Goal: Information Seeking & Learning: Find specific fact

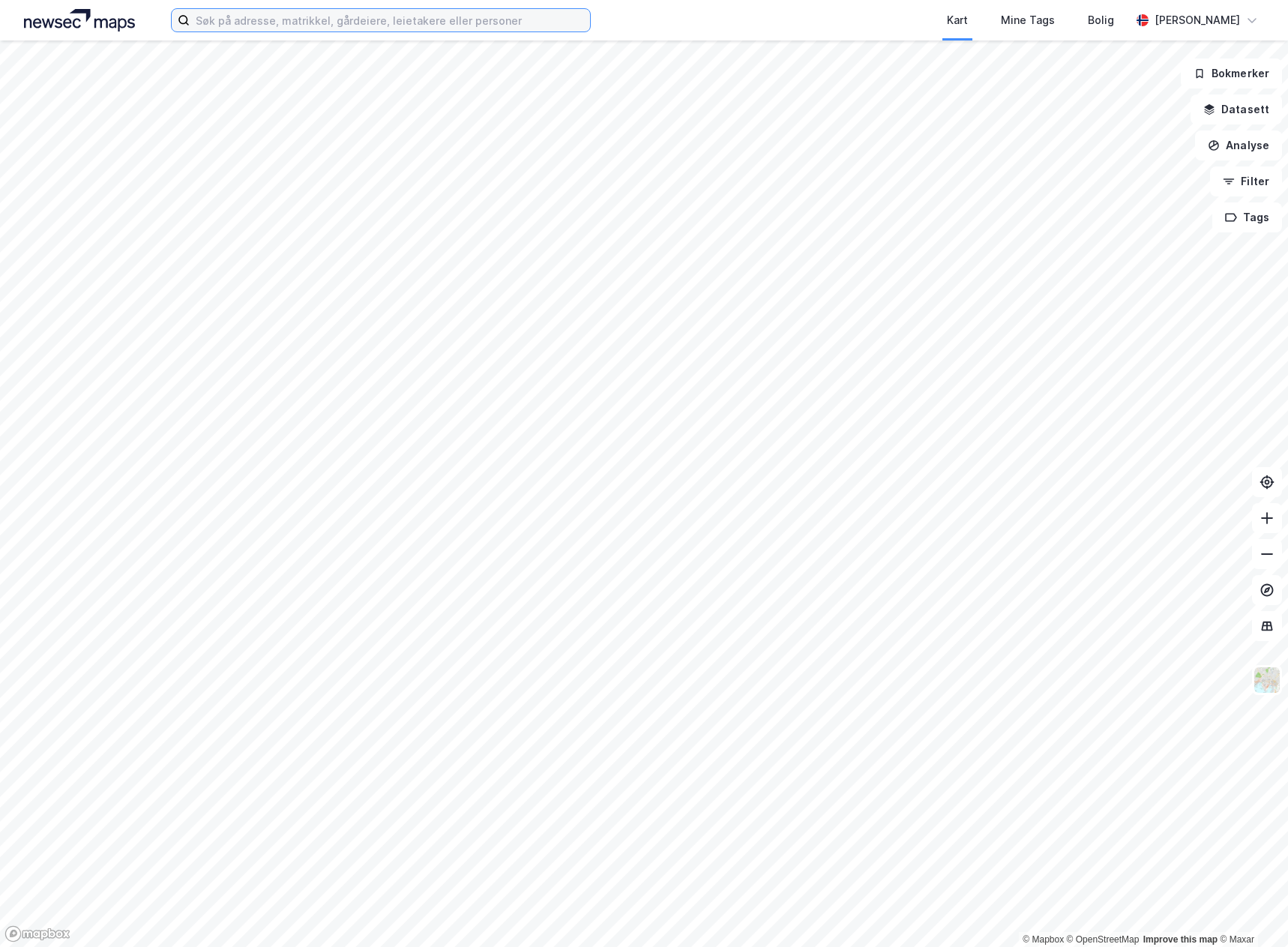
click at [402, 11] on input at bounding box center [389, 20] width 400 height 23
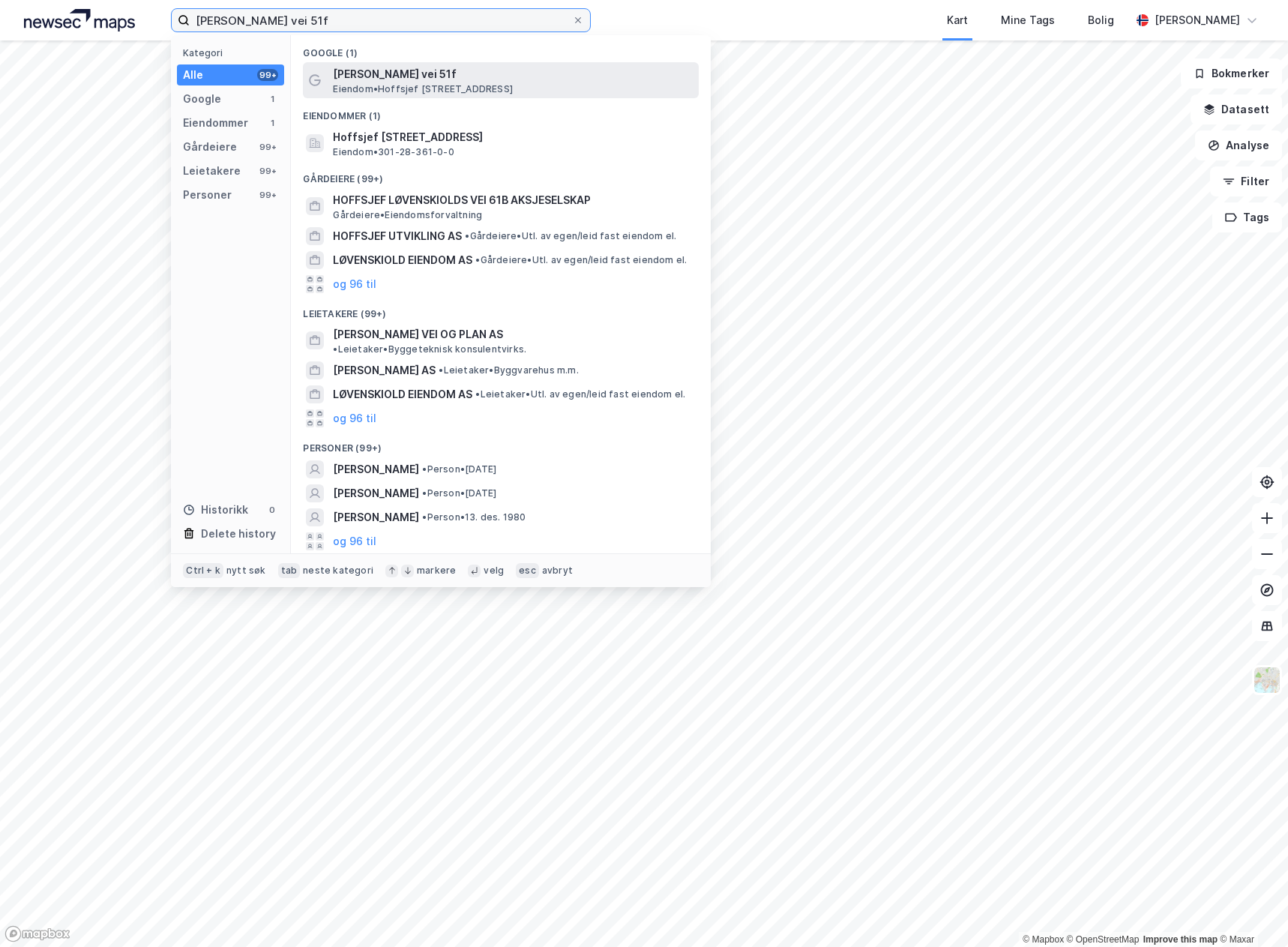
type input "[PERSON_NAME] vei 51f"
click at [526, 68] on span "[PERSON_NAME] vei 51f" at bounding box center [513, 74] width 360 height 18
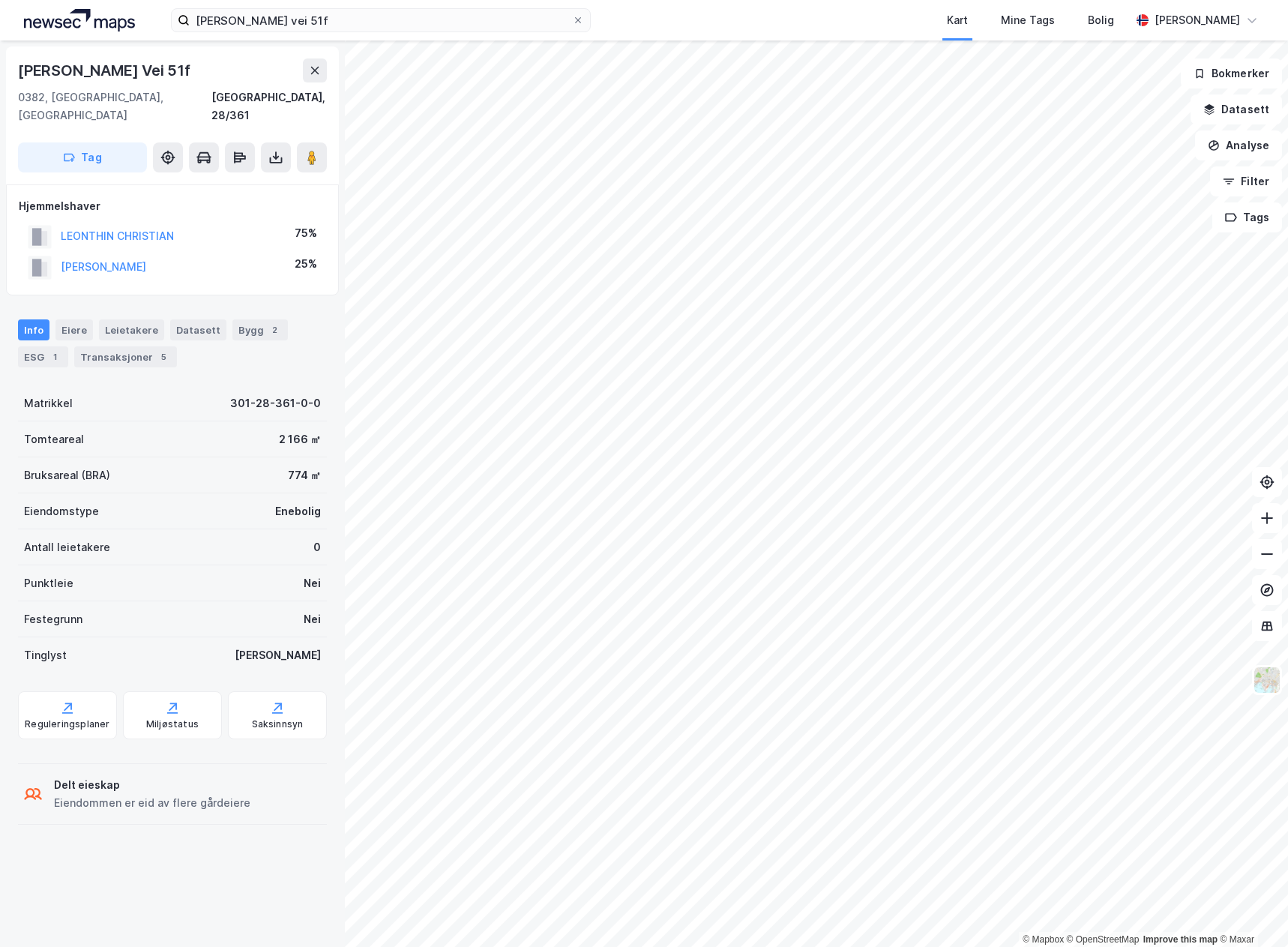
drag, startPoint x: 256, startPoint y: 522, endPoint x: 263, endPoint y: 555, distance: 33.7
click at [262, 554] on div "Matrikkel 301-28-361-0-0 Tomteareal 2 166 ㎡ Bruksareal (BRA) 774 ㎡ Eiendomstype…" at bounding box center [172, 529] width 308 height 288
click at [263, 565] on div "Punktleie Nei" at bounding box center [172, 583] width 308 height 36
